Goal: Task Accomplishment & Management: Complete application form

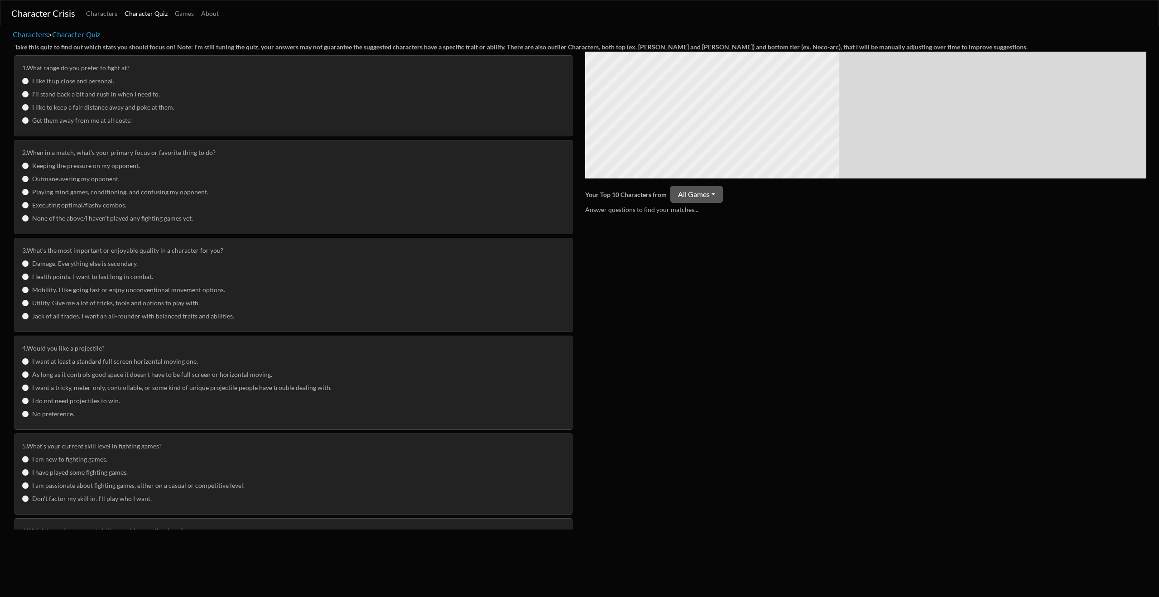
click at [86, 93] on label "I'll stand back a bit and rush in when I need to." at bounding box center [96, 94] width 128 height 10
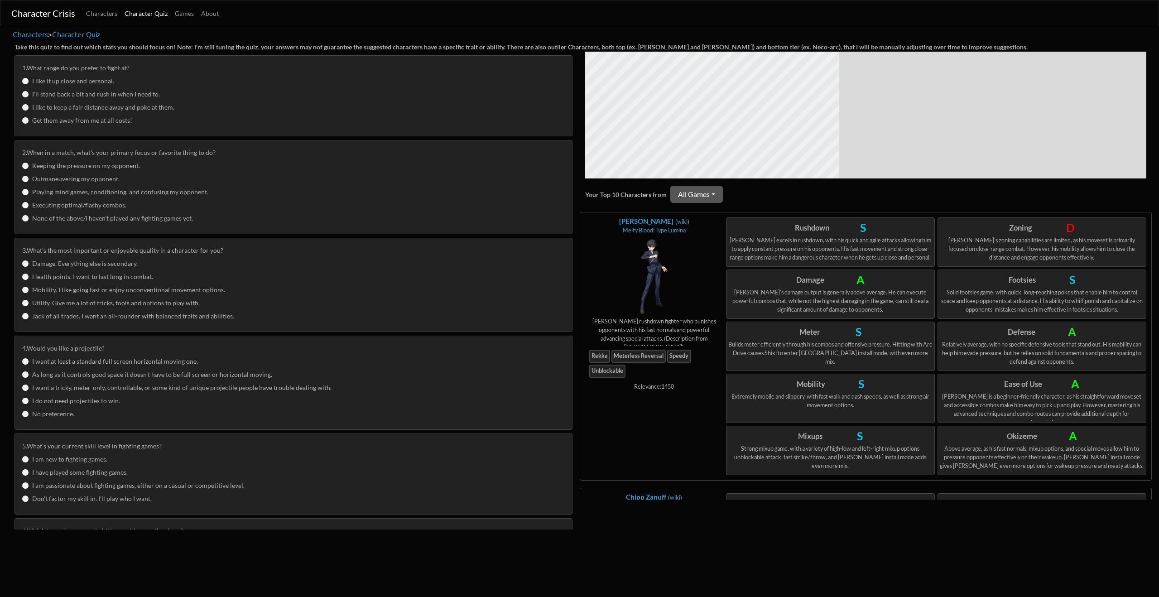
click at [115, 165] on label "Keeping the pressure on my opponent." at bounding box center [86, 166] width 108 height 10
click at [100, 247] on label "3 . What's the most important or enjoyable quality in a character for you?" at bounding box center [122, 250] width 201 height 10
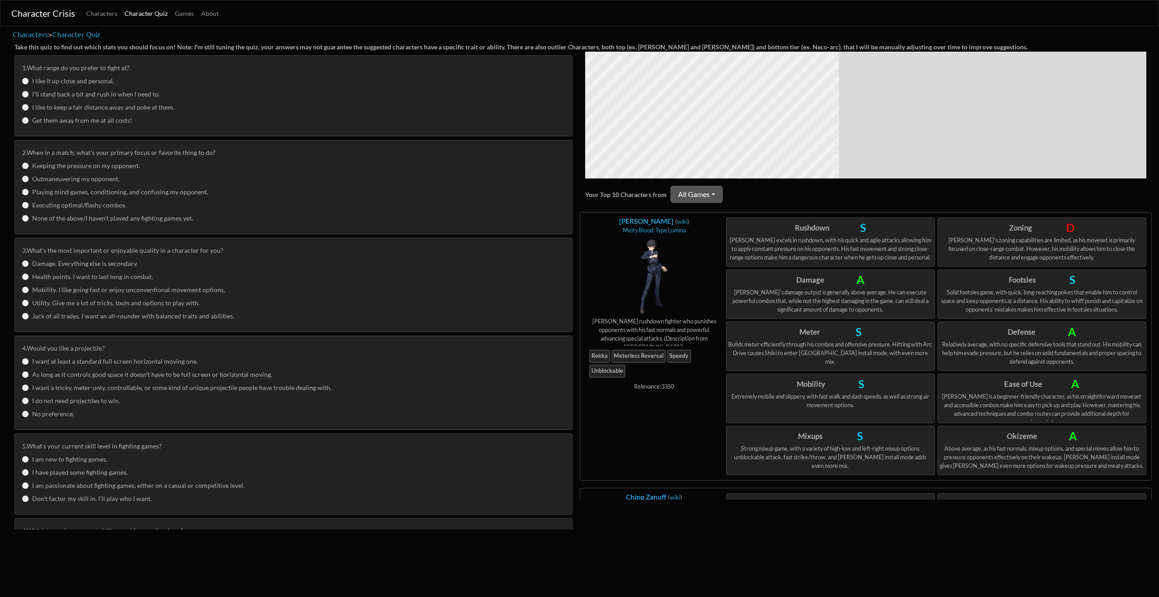
click at [92, 319] on label "Jack of all trades. I want an all-rounder with balanced traits and abilities." at bounding box center [133, 316] width 202 height 10
click at [42, 417] on label "No preference." at bounding box center [53, 414] width 42 height 10
click at [100, 364] on label "I want at least a standard full screen horizontal moving one." at bounding box center [115, 361] width 166 height 10
click at [88, 381] on div "As long as it controls good space it doesn't have to be full screen or horizont…" at bounding box center [293, 375] width 543 height 13
click at [94, 378] on label "As long as it controls good space it doesn't have to be full screen or horizont…" at bounding box center [152, 374] width 240 height 10
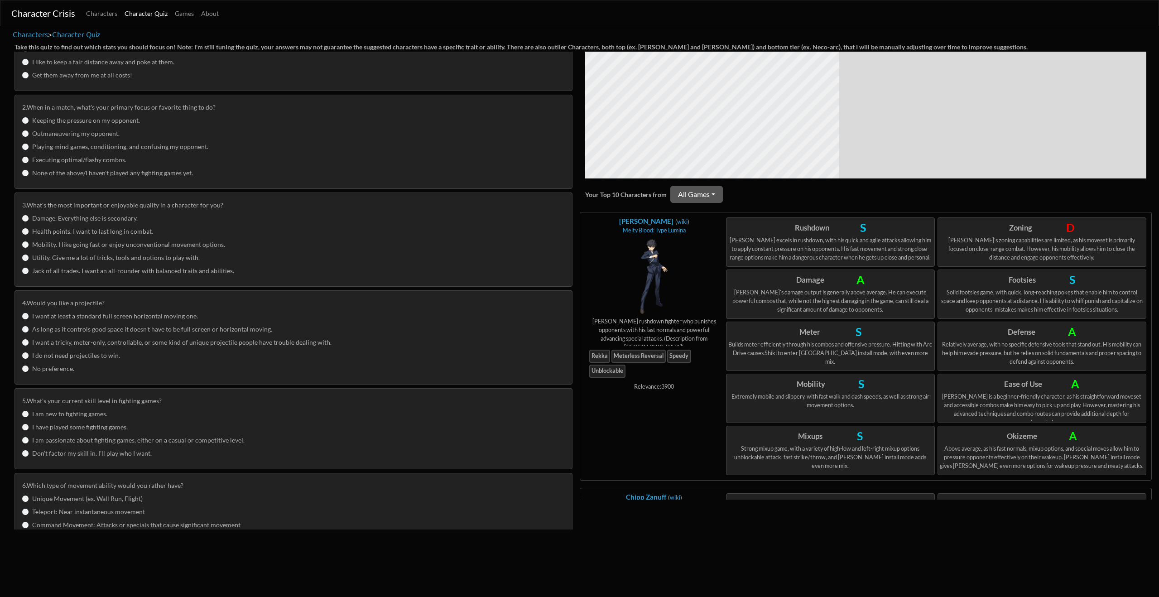
click at [77, 443] on label "I am passionate about fighting games, either on a casual or competitive level." at bounding box center [138, 440] width 212 height 10
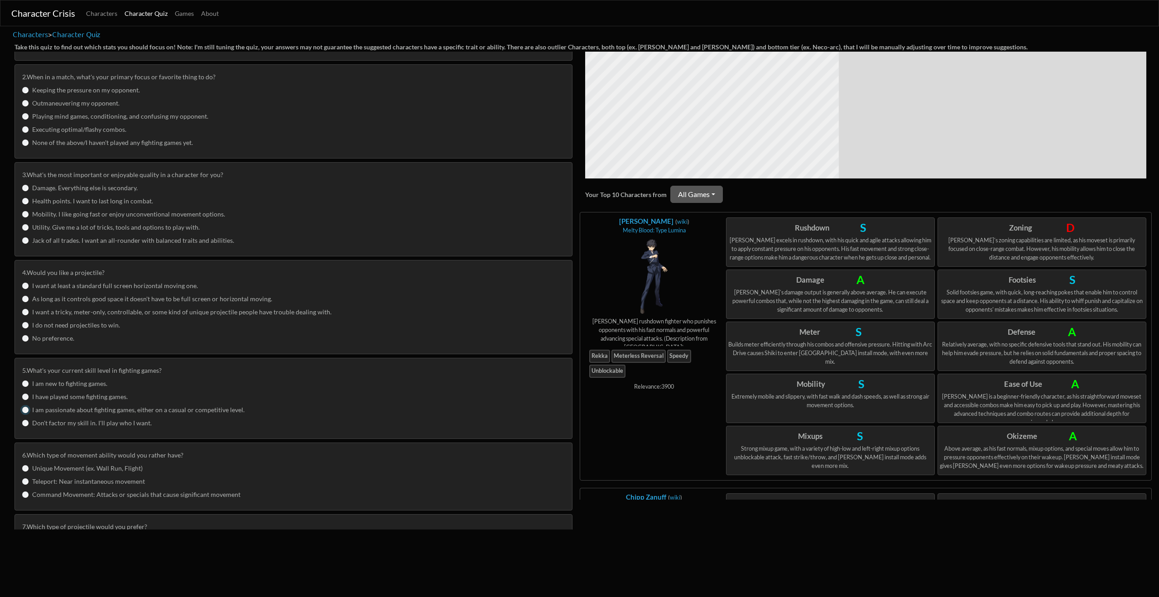
scroll to position [181, 0]
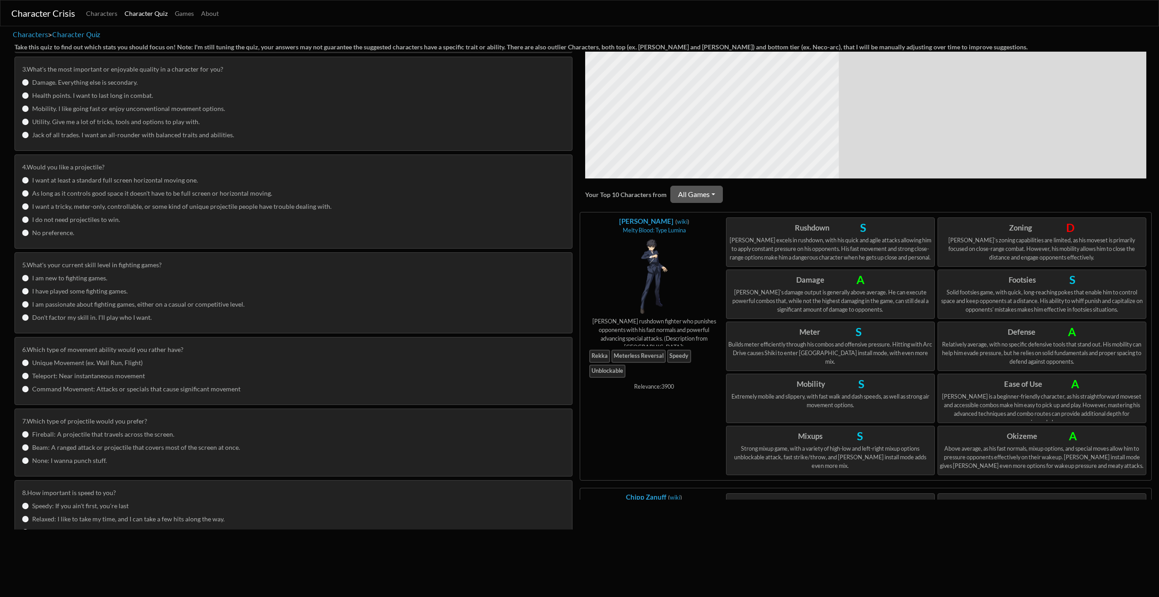
click at [96, 362] on label "Unique Movement (ex. Wall Run, Flight)" at bounding box center [87, 363] width 110 height 10
click at [87, 435] on label "Fireball: A projectile that travels across the screen." at bounding box center [103, 434] width 142 height 10
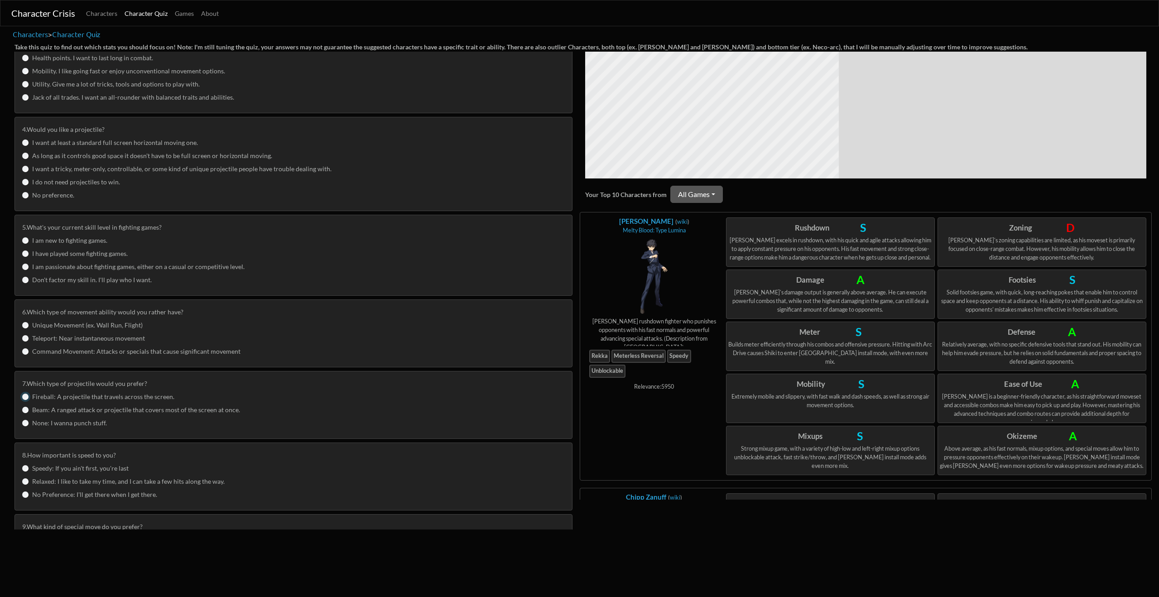
scroll to position [226, 0]
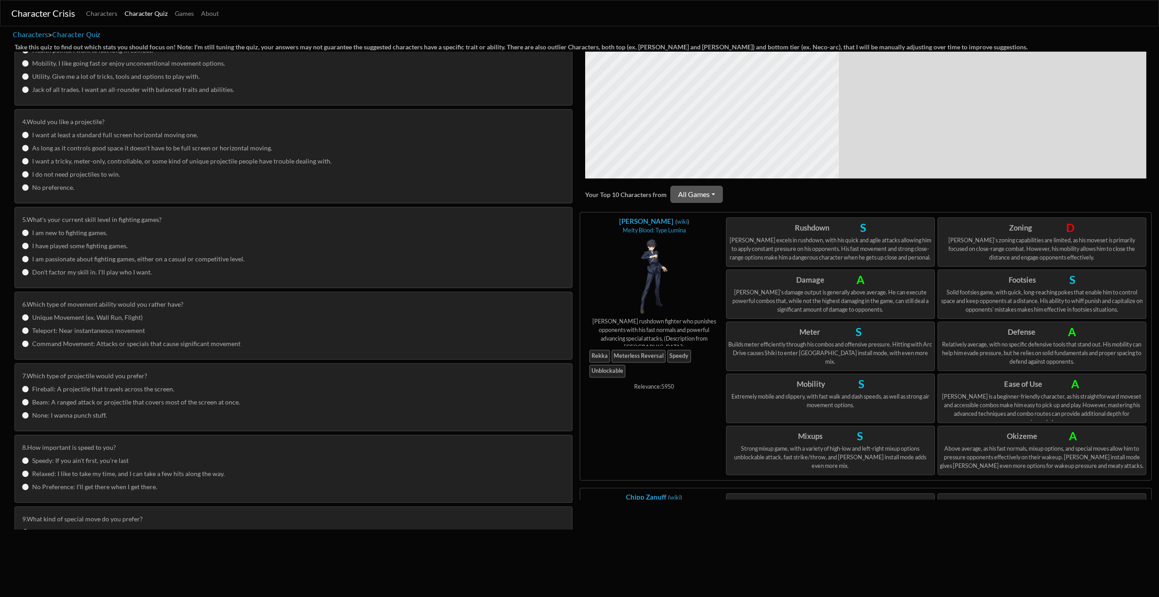
click at [67, 490] on label "No Preference: I'll get there when I get there." at bounding box center [94, 487] width 125 height 10
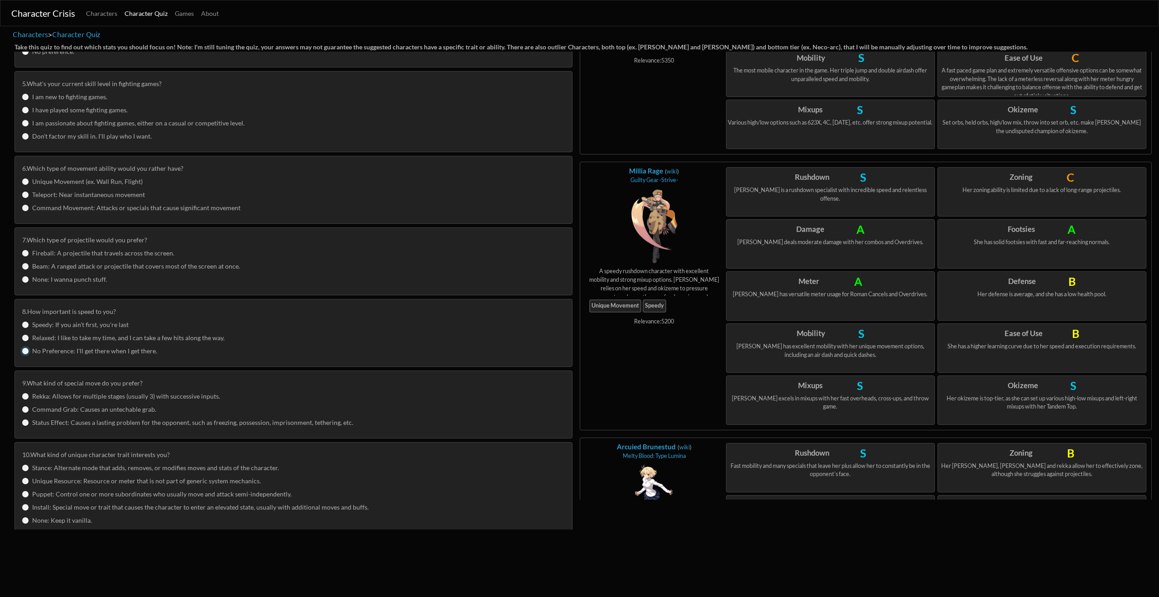
scroll to position [860, 0]
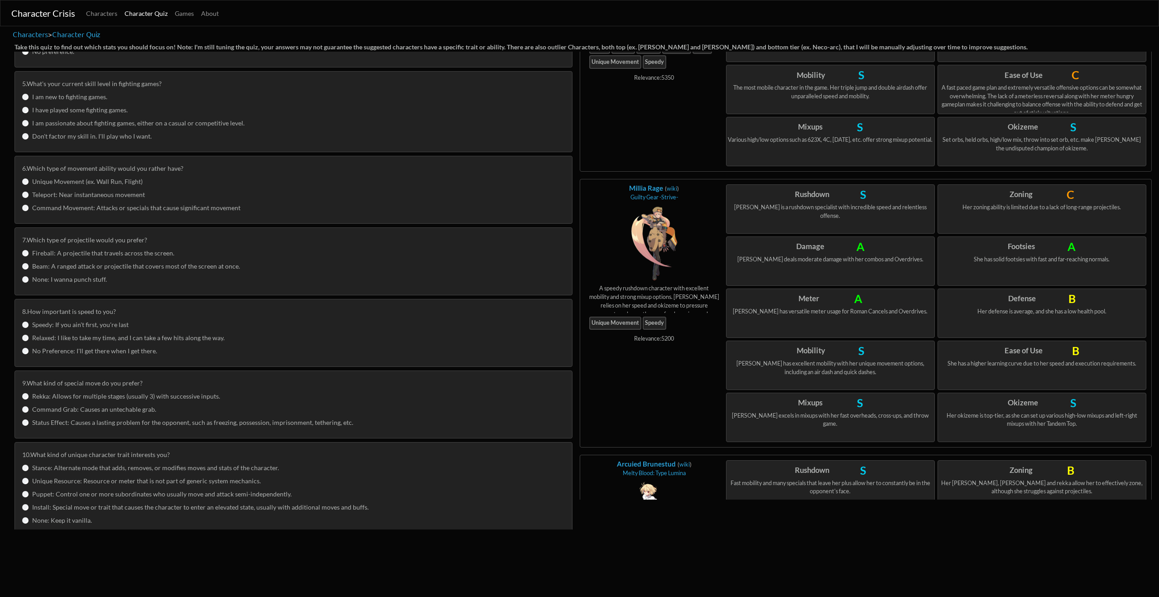
click at [114, 394] on label "Rekka: Allows for multiple stages (usually 3) with successive inputs." at bounding box center [126, 396] width 188 height 10
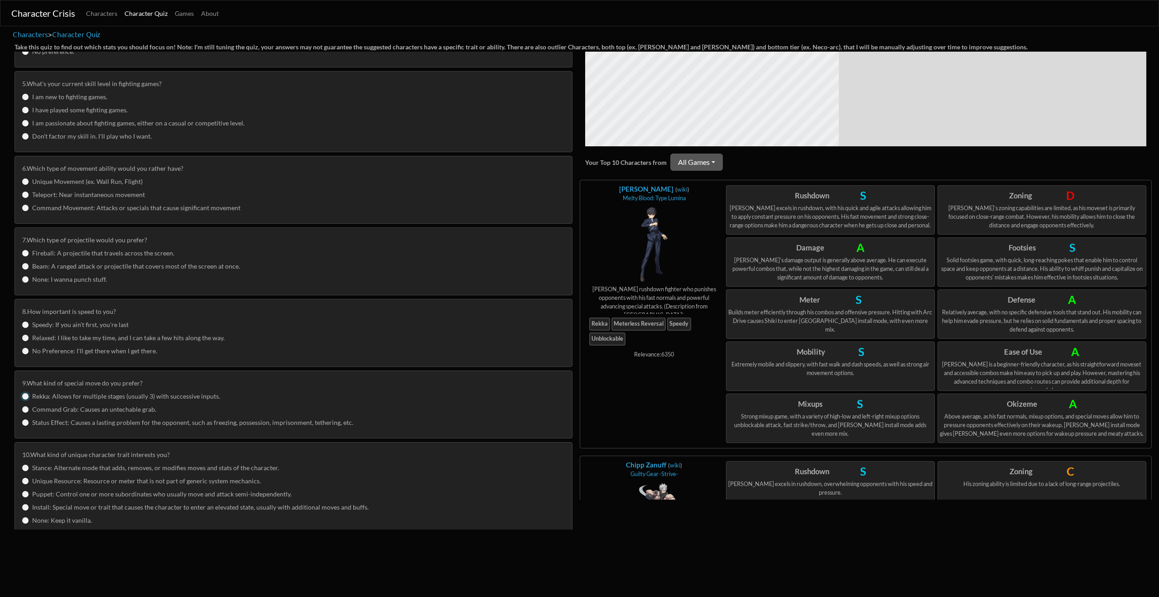
scroll to position [0, 0]
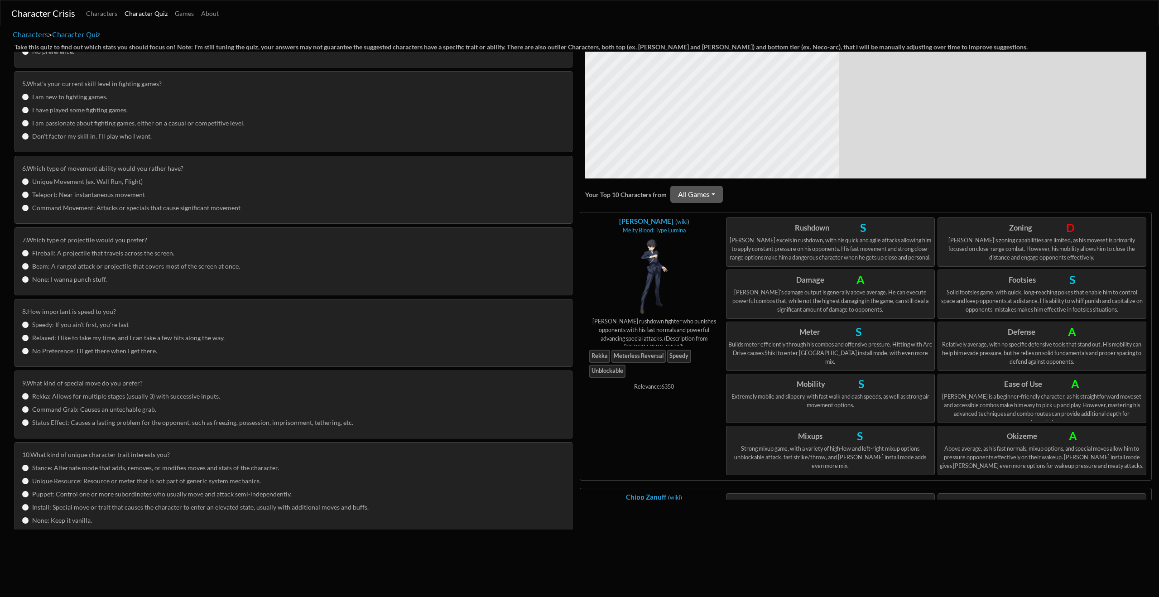
click at [60, 456] on label "10 . What kind of unique character trait interests you?" at bounding box center [96, 455] width 148 height 10
click at [59, 456] on label "10 . What kind of unique character trait interests you?" at bounding box center [96, 455] width 148 height 10
click at [79, 453] on label "10 . What kind of unique character trait interests you?" at bounding box center [96, 455] width 148 height 10
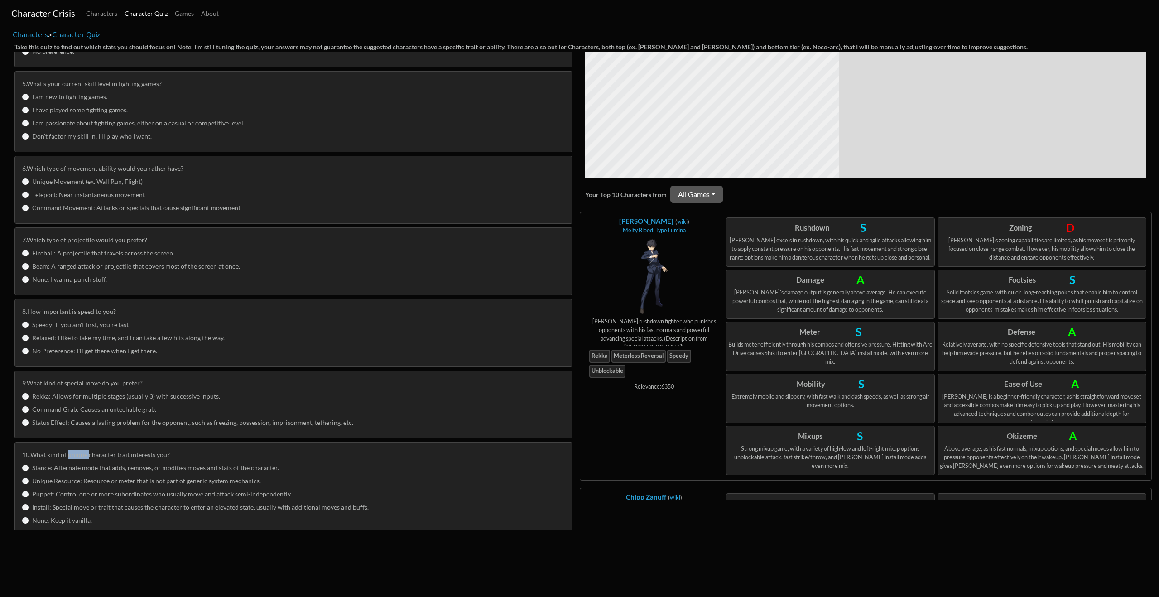
click at [79, 453] on label "10 . What kind of unique character trait interests you?" at bounding box center [96, 455] width 148 height 10
click at [48, 518] on label "None: Keep it vanilla." at bounding box center [62, 520] width 60 height 10
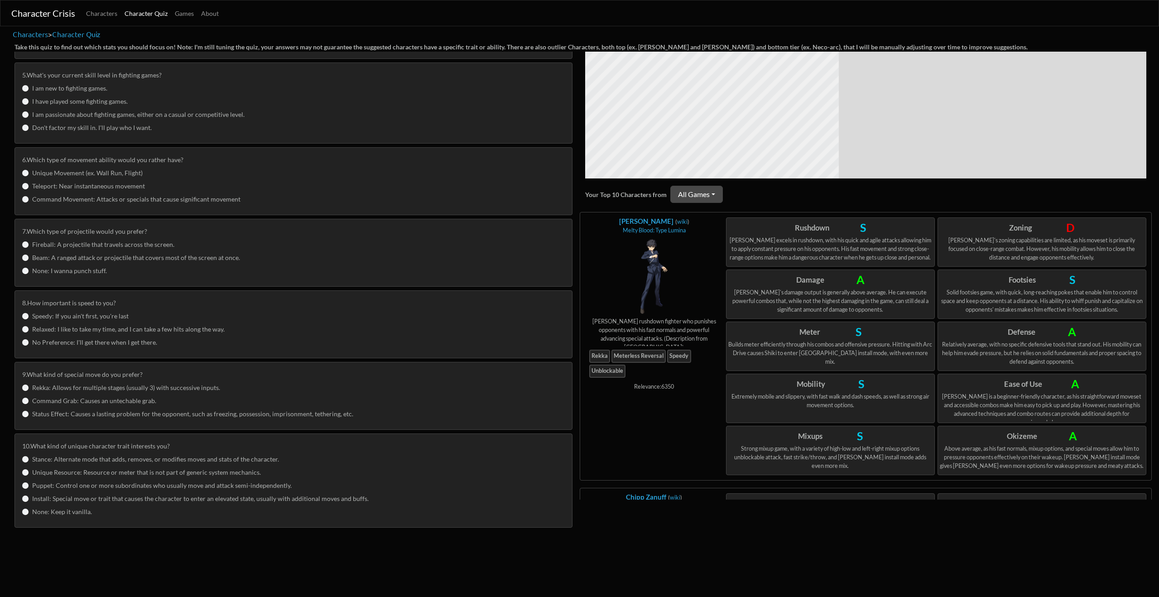
click at [712, 197] on button "All Games" at bounding box center [696, 194] width 53 height 17
click at [618, 192] on div "Your Top 10 Characters from" at bounding box center [626, 195] width 82 height 10
click at [282, 45] on div "Take this quiz to find out which stats you should focus on! Note: I'm still tun…" at bounding box center [580, 47] width 1132 height 10
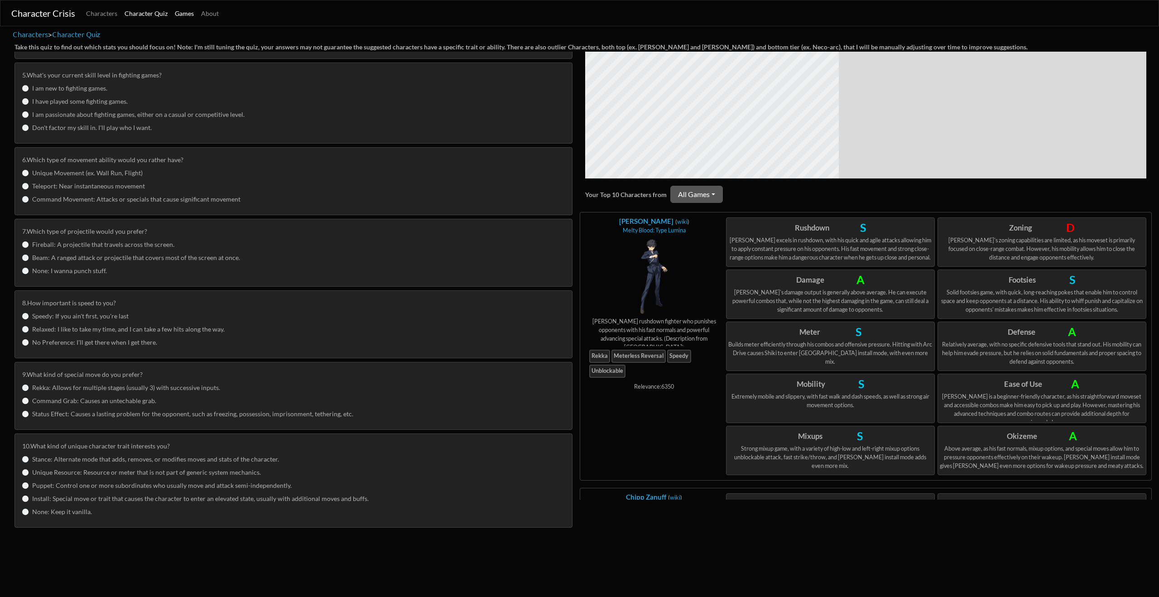
click at [183, 4] on nav "Character Crisis Characters Character Quiz Games About" at bounding box center [579, 13] width 1159 height 26
click at [182, 6] on link "Games" at bounding box center [184, 13] width 26 height 17
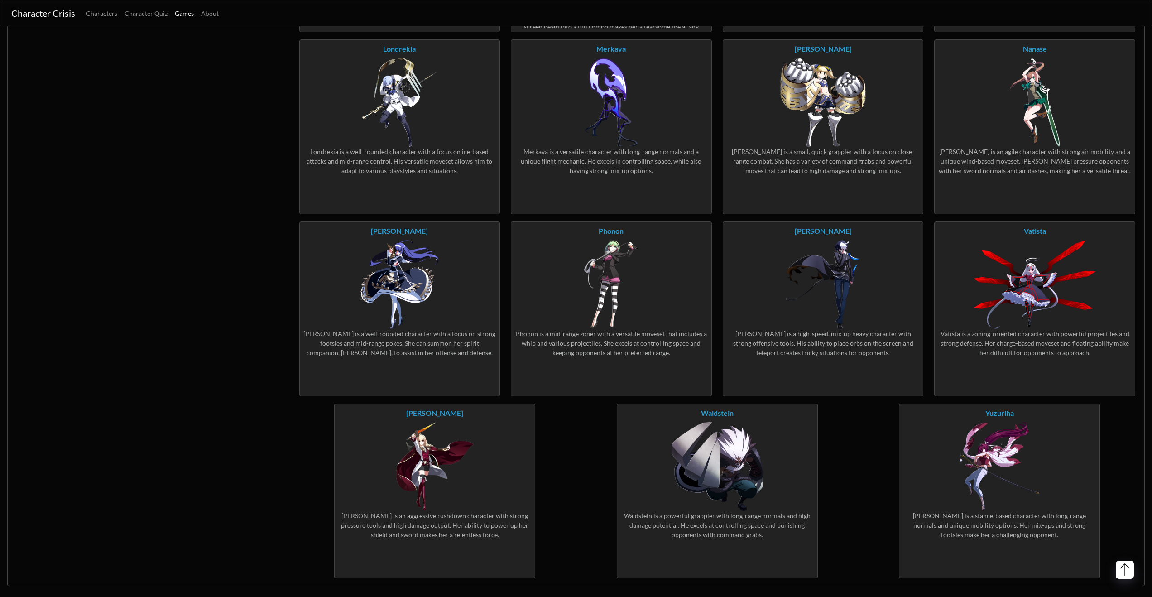
drag, startPoint x: 206, startPoint y: 154, endPoint x: 216, endPoint y: 279, distance: 125.9
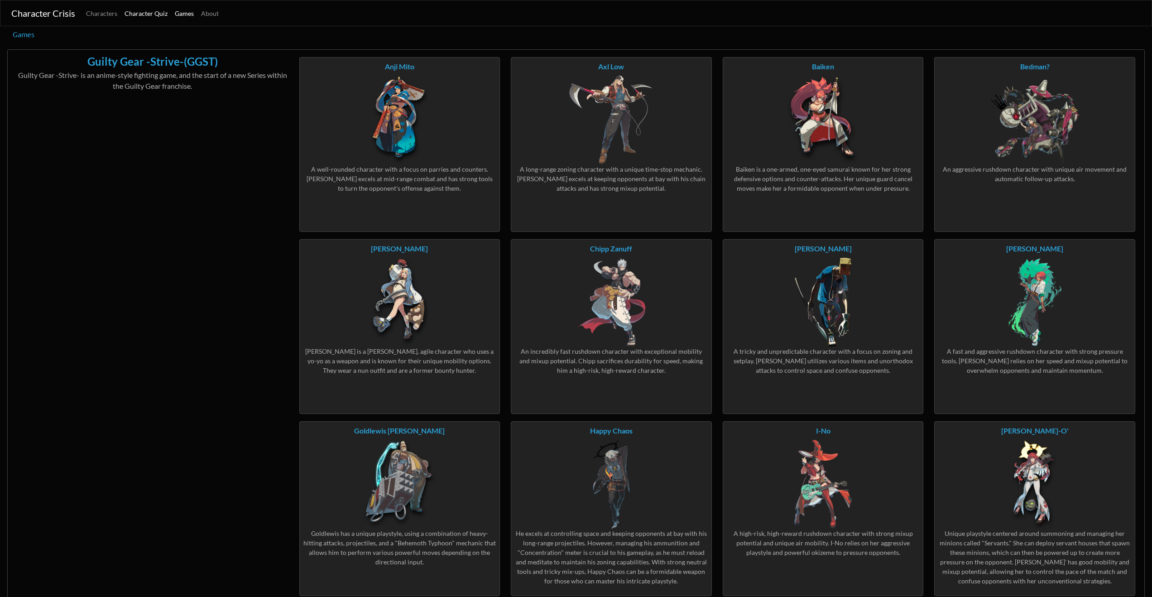
drag, startPoint x: 241, startPoint y: 209, endPoint x: 137, endPoint y: 13, distance: 222.2
click at [17, 10] on span "Character Crisis" at bounding box center [43, 13] width 64 height 11
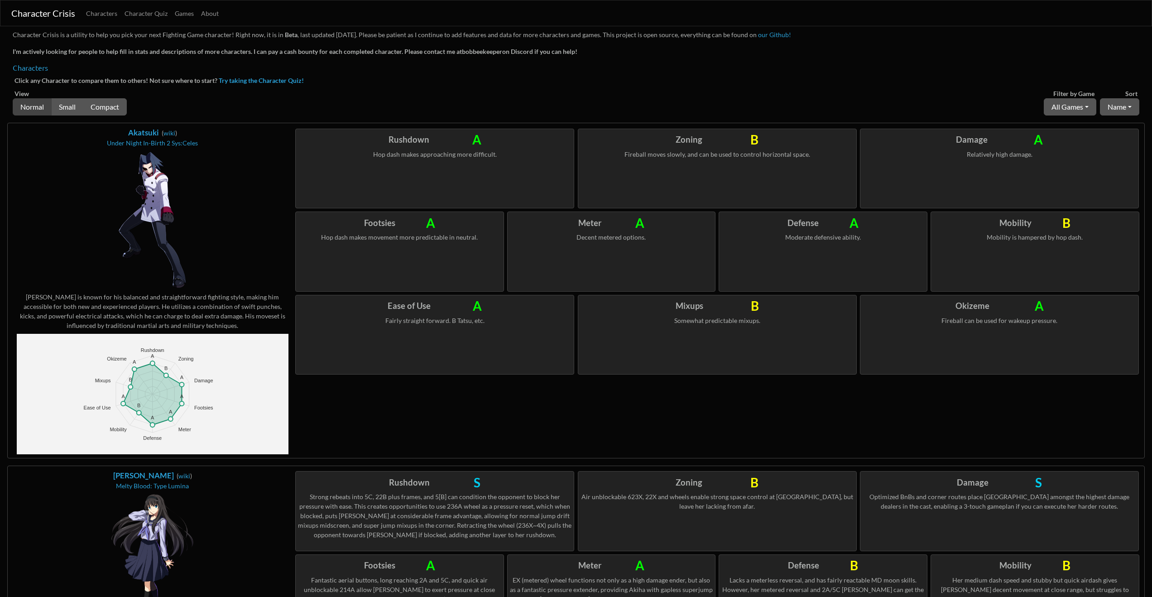
click at [96, 78] on div "Click any Character to compare them to others! Not sure where to start? Try tak…" at bounding box center [576, 81] width 1125 height 10
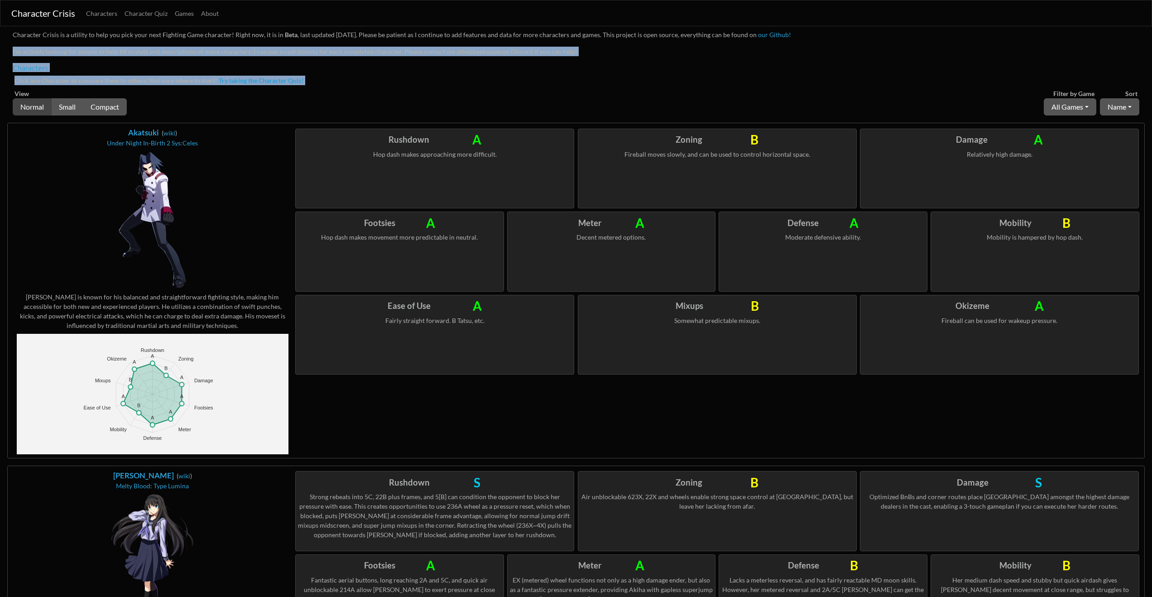
drag, startPoint x: 96, startPoint y: 78, endPoint x: 106, endPoint y: 45, distance: 35.0
click at [106, 45] on div "Character Crisis is a utility to help you pick your next Fighting Game characte…" at bounding box center [576, 43] width 1127 height 26
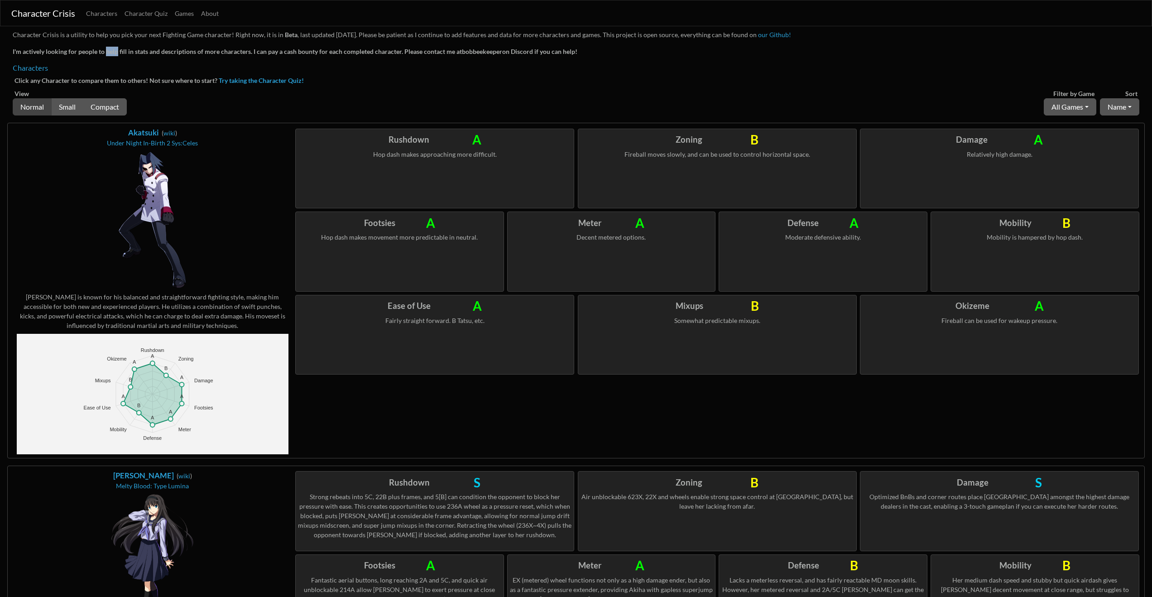
click at [106, 45] on div "Character Crisis is a utility to help you pick your next Fighting Game characte…" at bounding box center [576, 43] width 1127 height 26
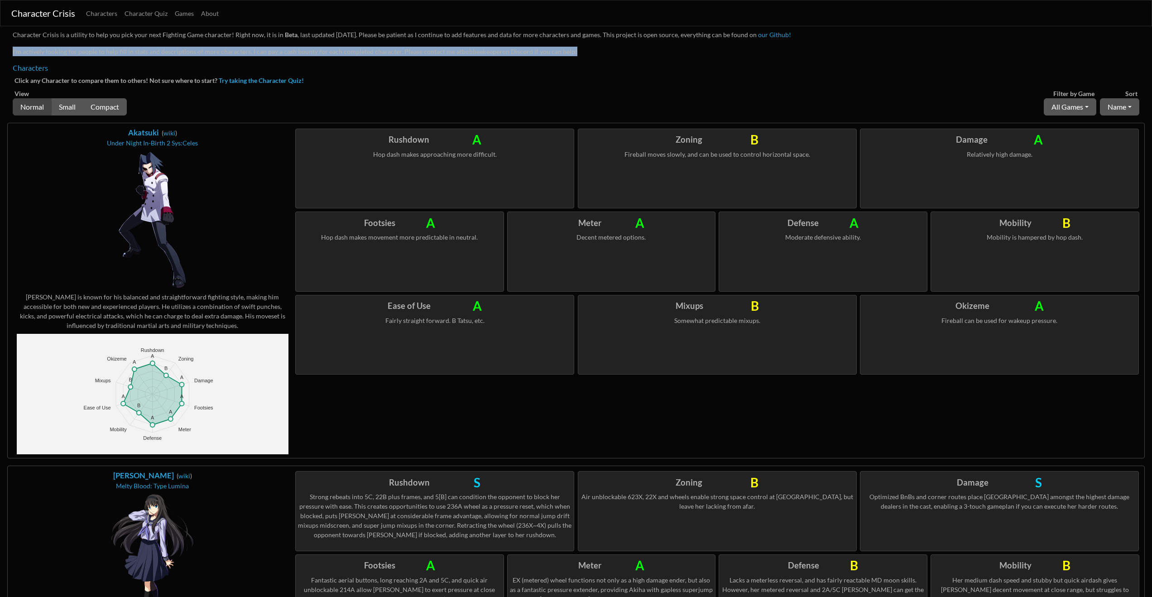
click at [106, 45] on div "Character Crisis is a utility to help you pick your next Fighting Game characte…" at bounding box center [576, 43] width 1127 height 26
click at [105, 51] on strong "I'm actively looking for people to help fill in stats and descriptions of more …" at bounding box center [295, 52] width 565 height 8
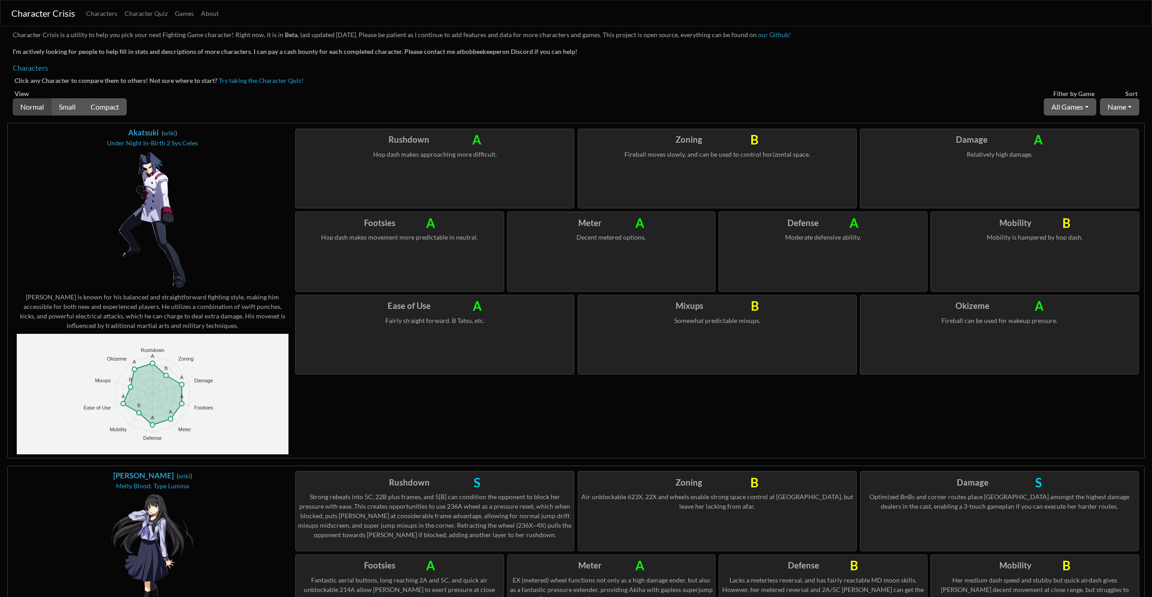
click at [242, 80] on link "Try taking the Character Quiz!" at bounding box center [261, 81] width 85 height 8
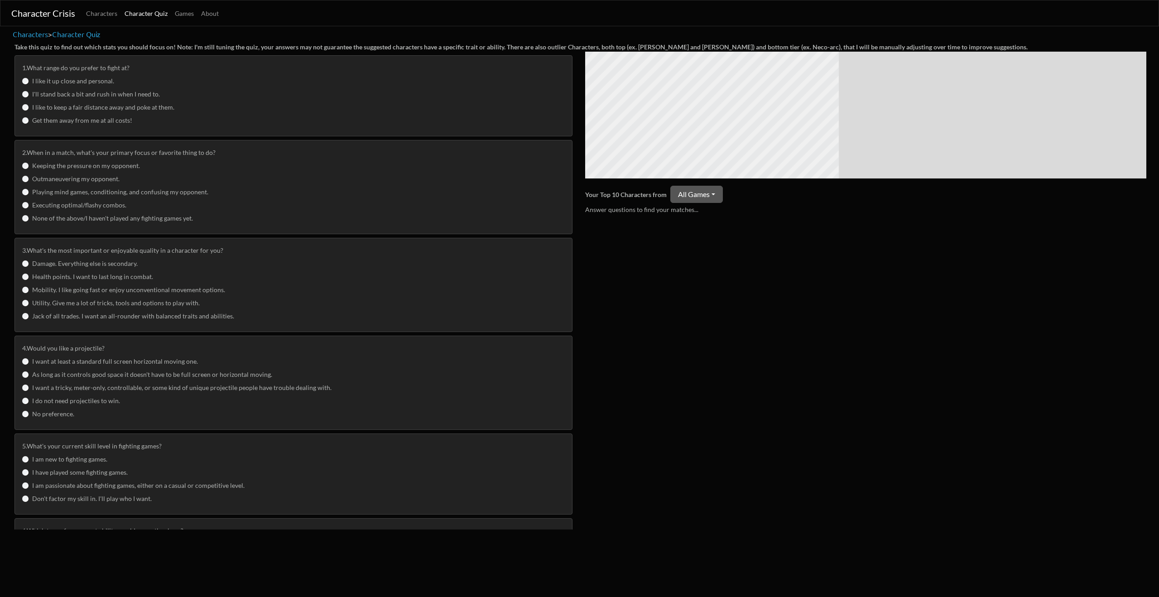
click at [64, 529] on html "Character Crisis Characters Character Quiz Games About Characters > Character Q…" at bounding box center [579, 264] width 1159 height 529
click at [897, 406] on div "Your Top 10 Characters from All Games Answer questions to find your matches..." at bounding box center [866, 276] width 572 height 448
